Goal: Find specific page/section: Find specific page/section

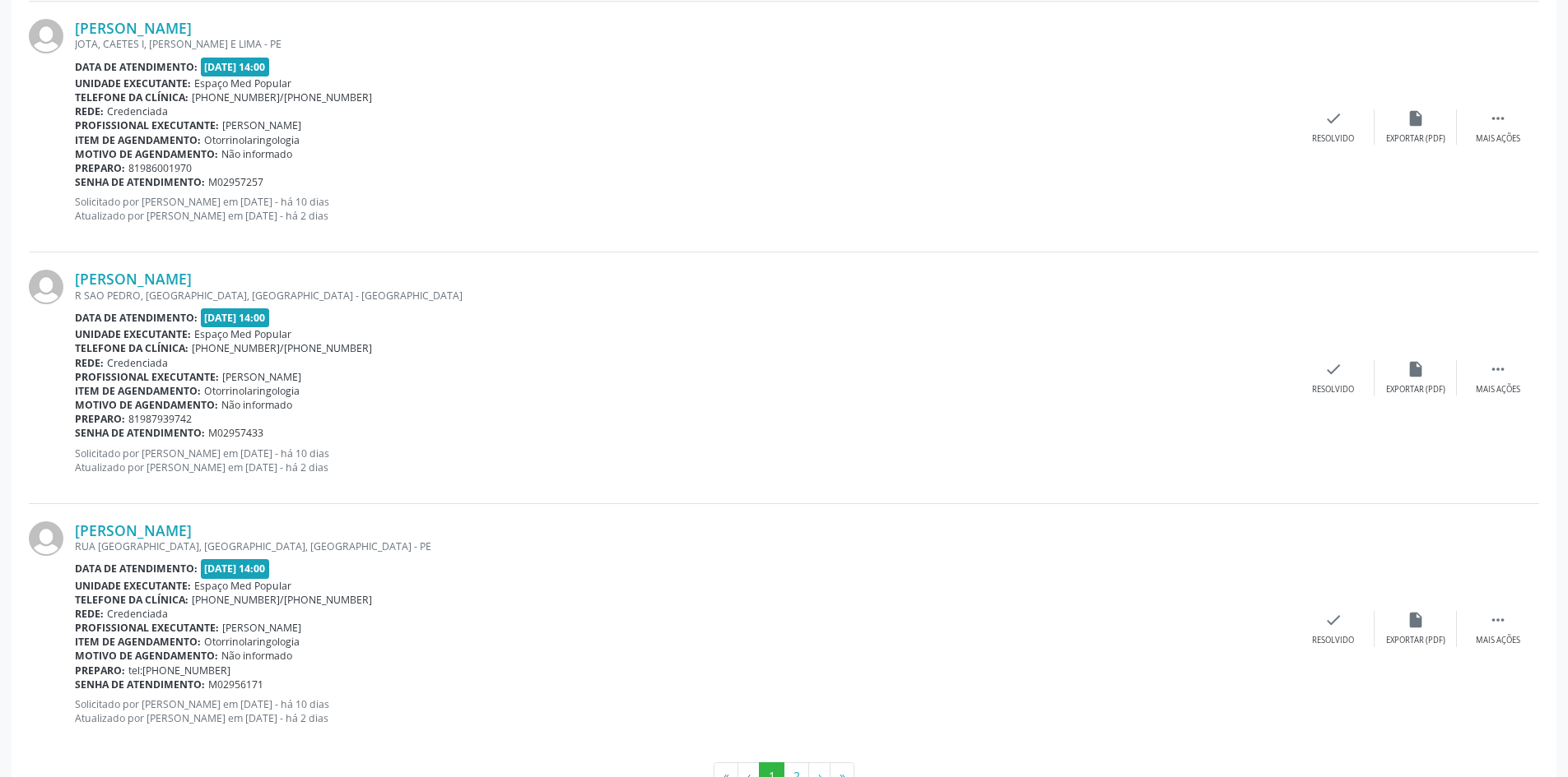
scroll to position [3560, 0]
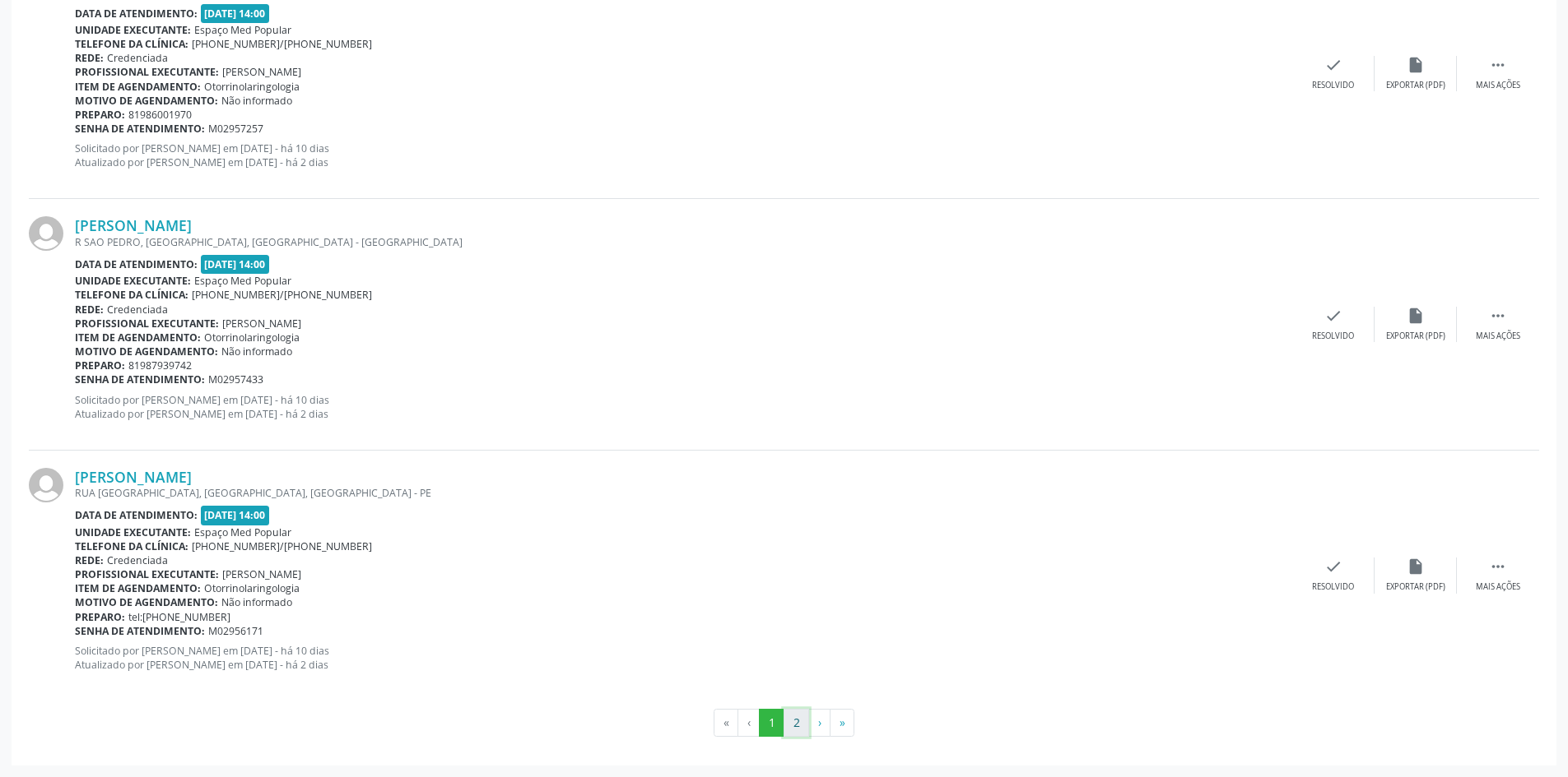
click at [787, 714] on button "2" at bounding box center [796, 723] width 26 height 28
click at [821, 720] on li "›" at bounding box center [820, 724] width 21 height 28
click at [820, 729] on li "›" at bounding box center [820, 724] width 21 height 28
click at [818, 727] on li "›" at bounding box center [820, 724] width 21 height 28
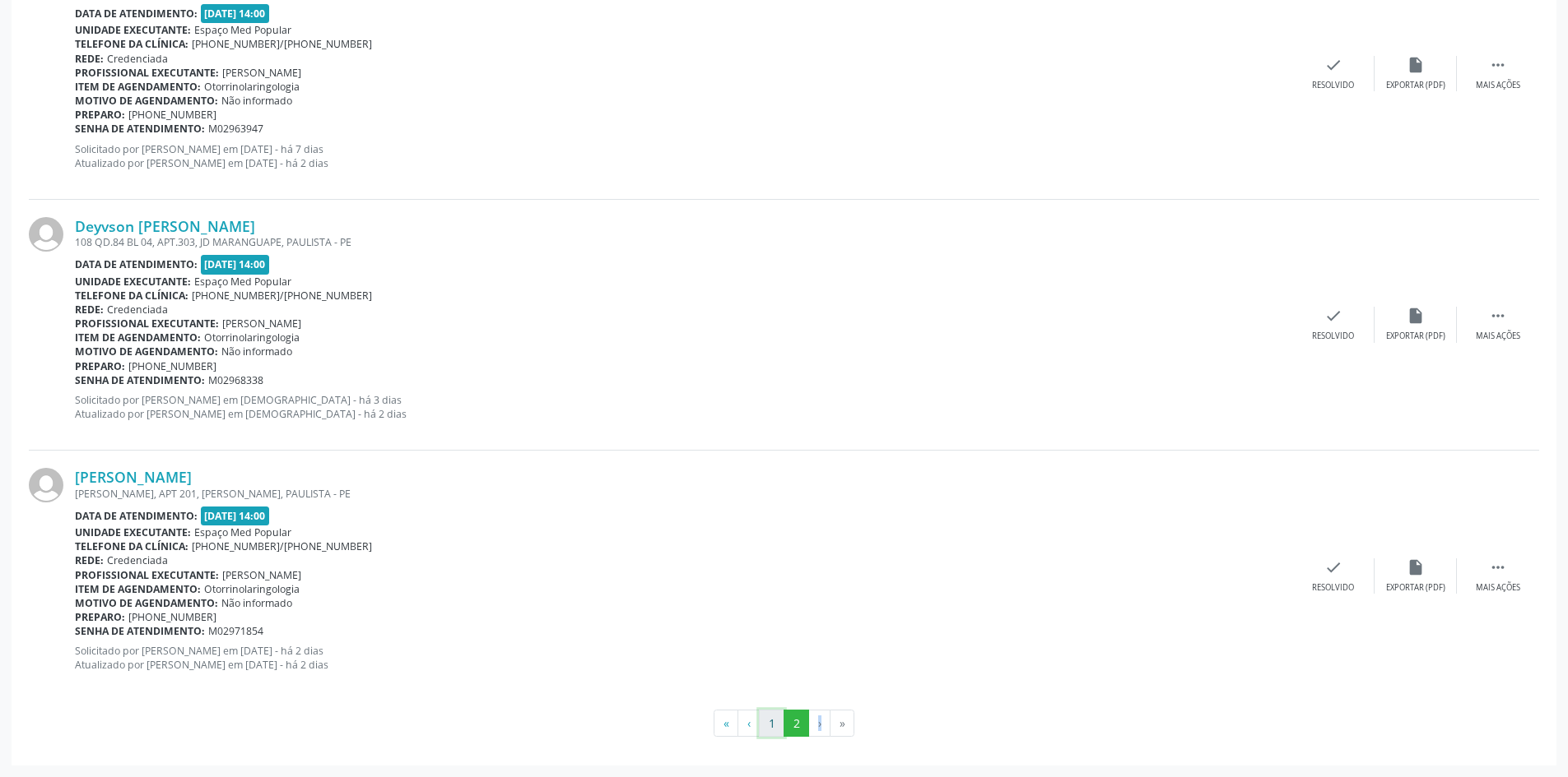
click at [764, 719] on button "1" at bounding box center [771, 724] width 26 height 28
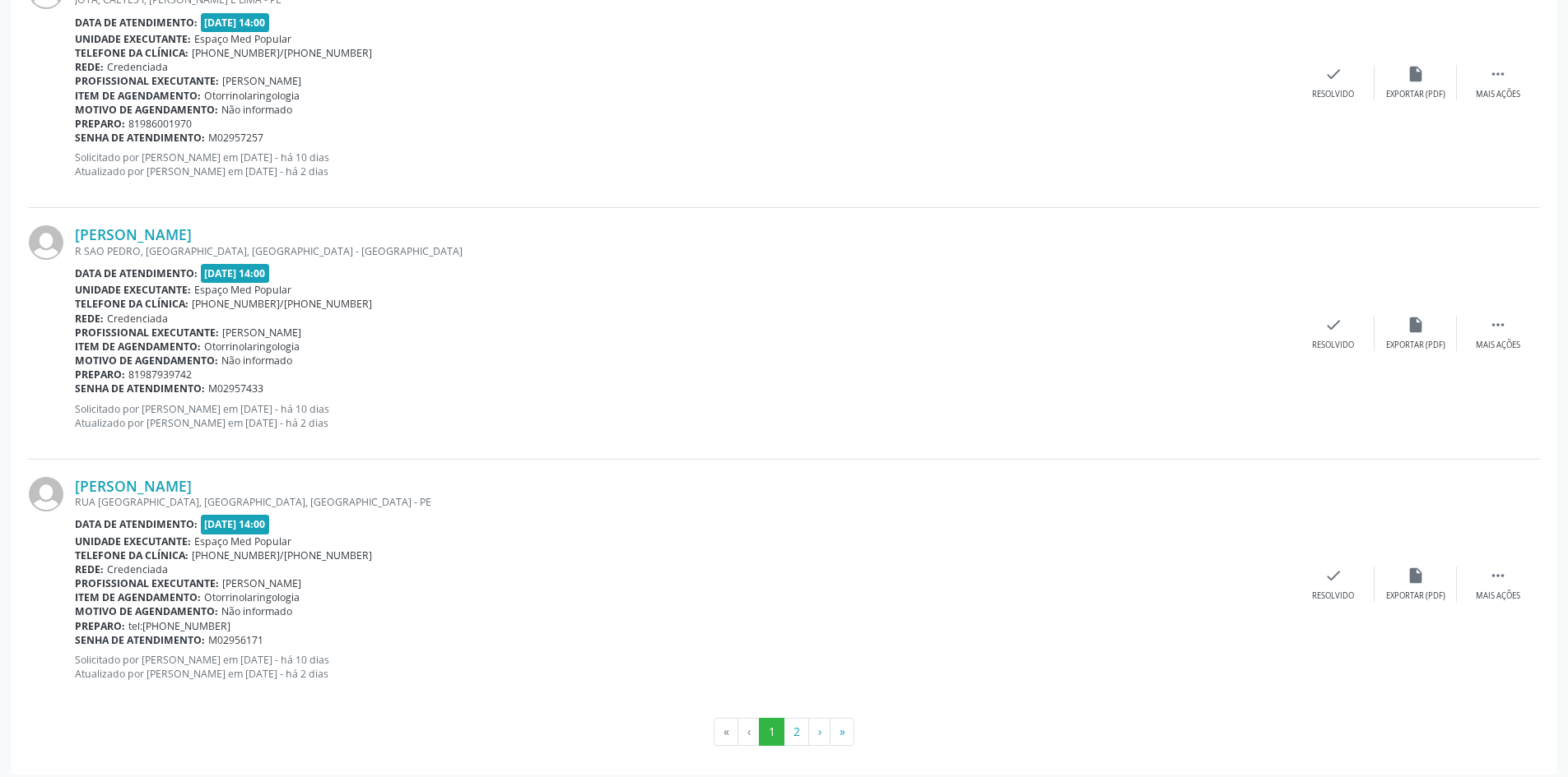
scroll to position [3560, 0]
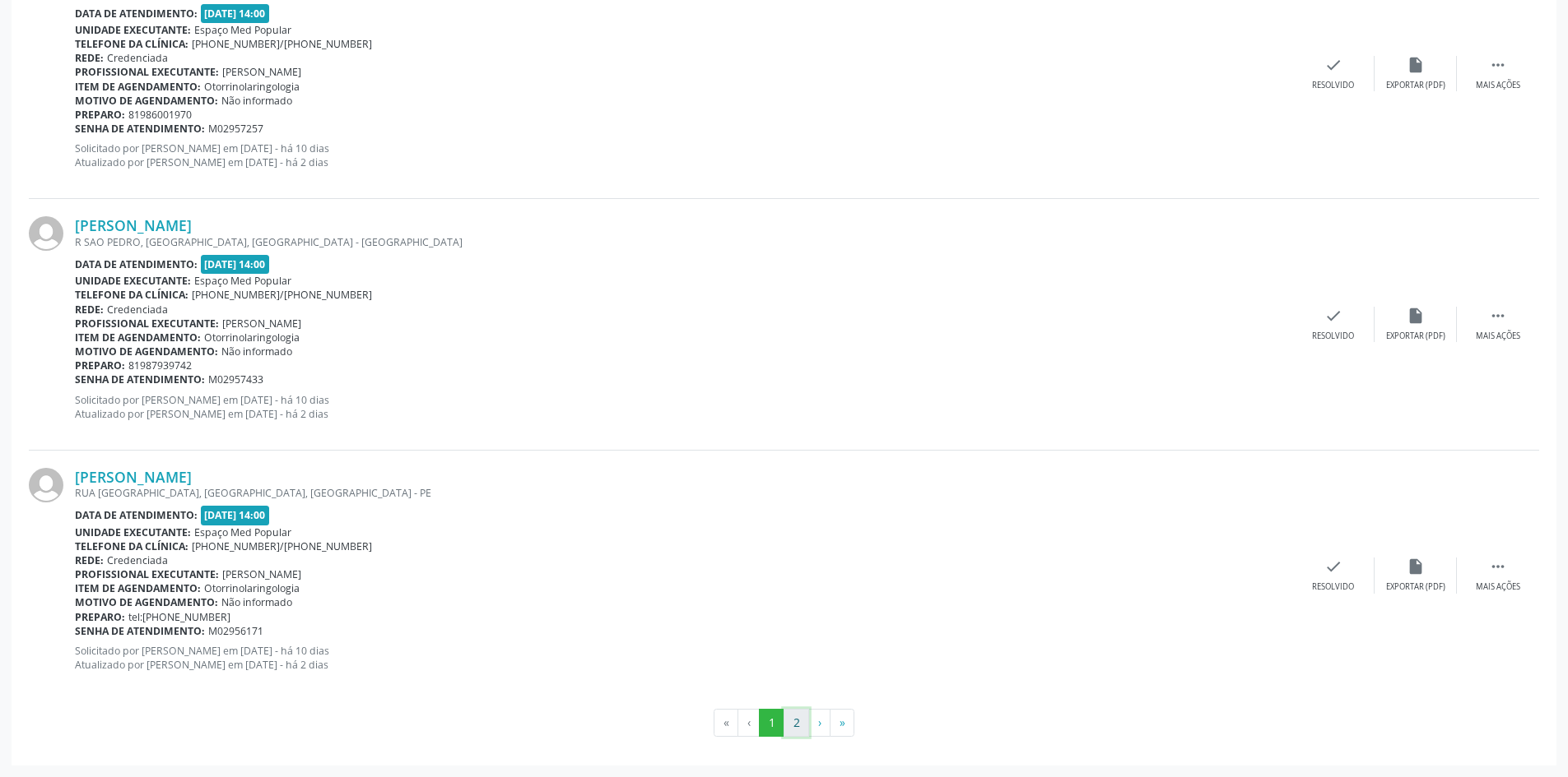
click at [790, 721] on button "2" at bounding box center [796, 723] width 26 height 28
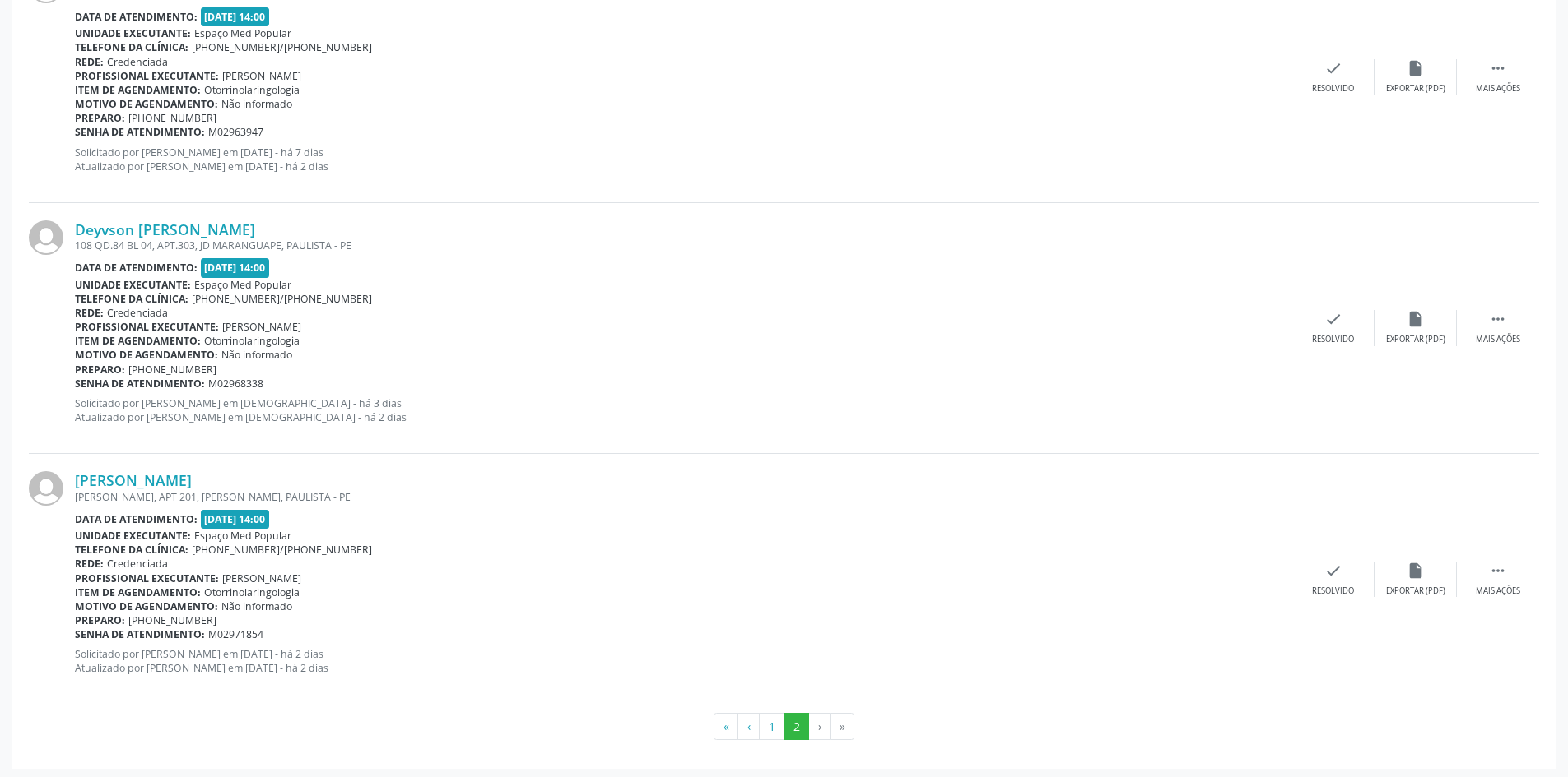
scroll to position [2555, 0]
click at [769, 732] on button "1" at bounding box center [771, 724] width 26 height 28
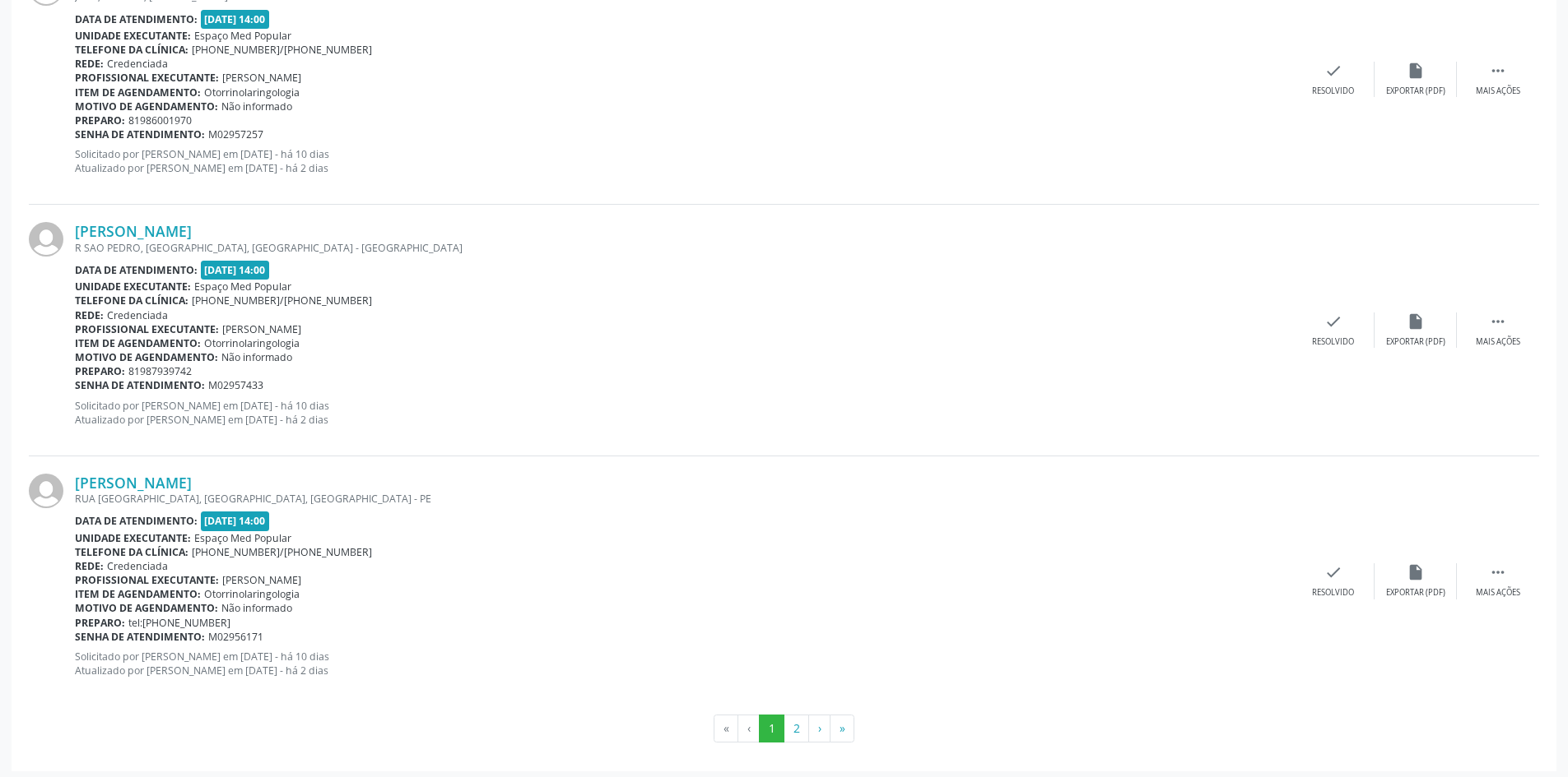
scroll to position [3560, 0]
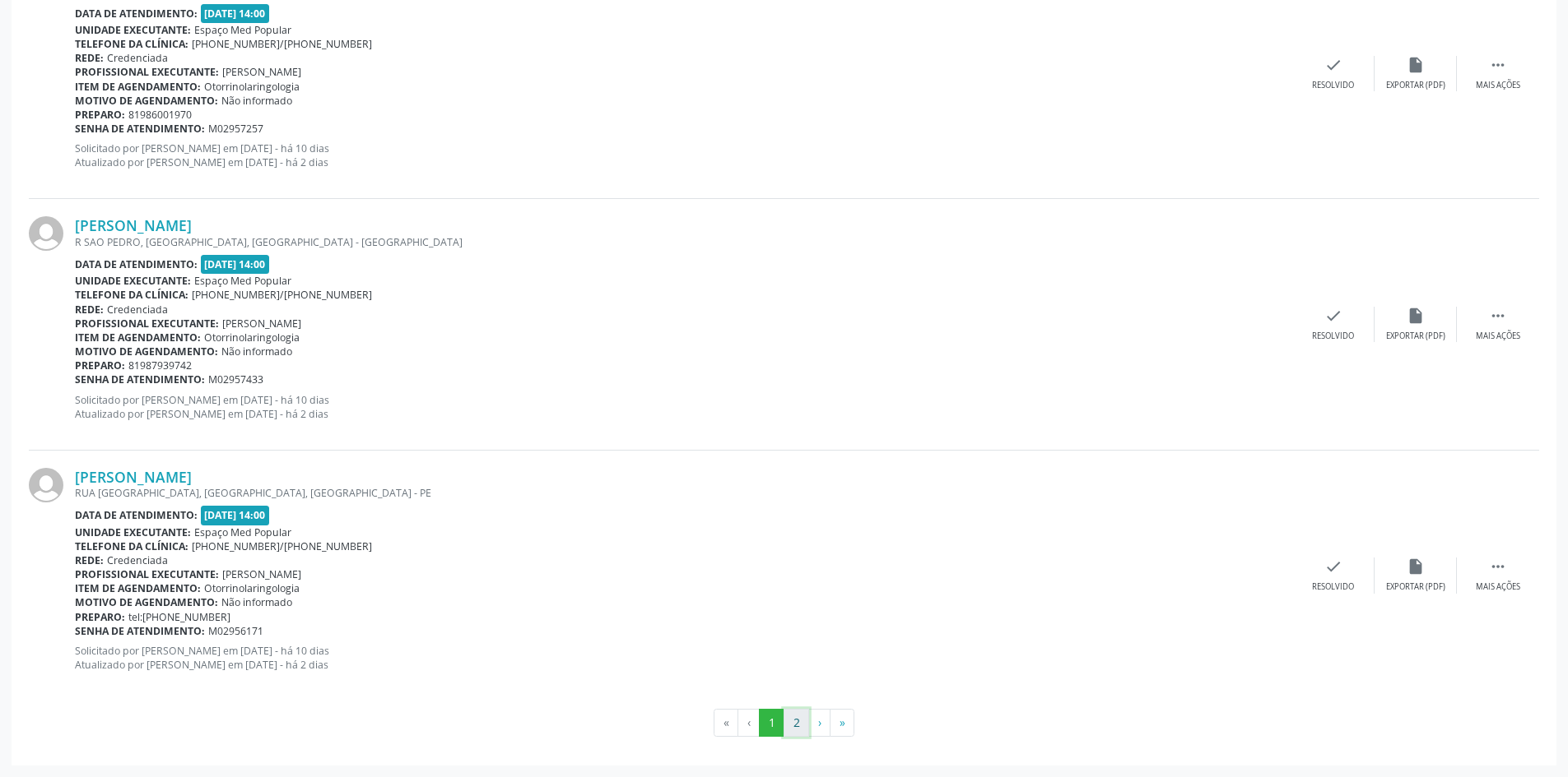
click at [790, 715] on button "2" at bounding box center [796, 723] width 26 height 28
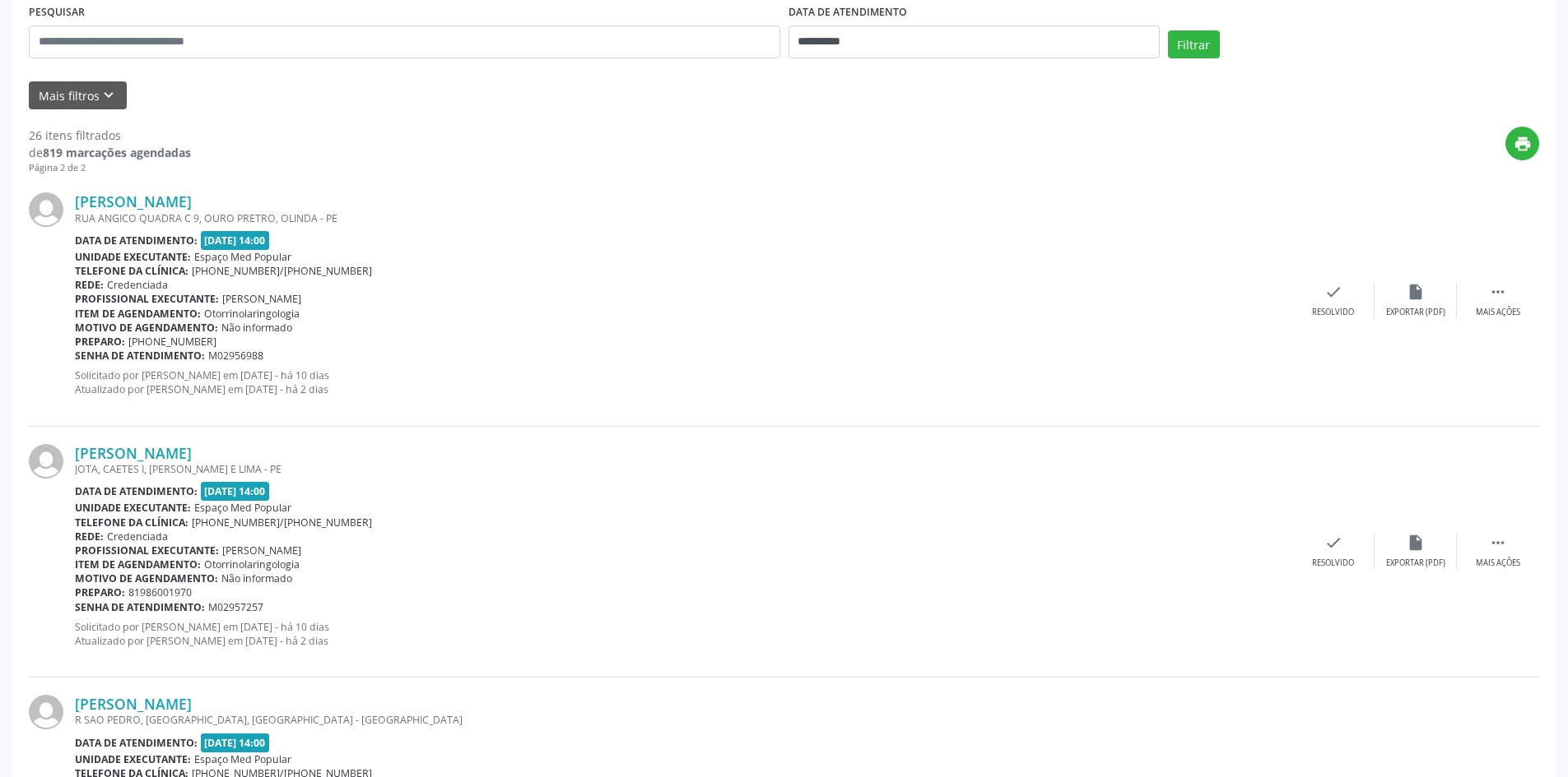
scroll to position [329, 0]
